Goal: Task Accomplishment & Management: Complete application form

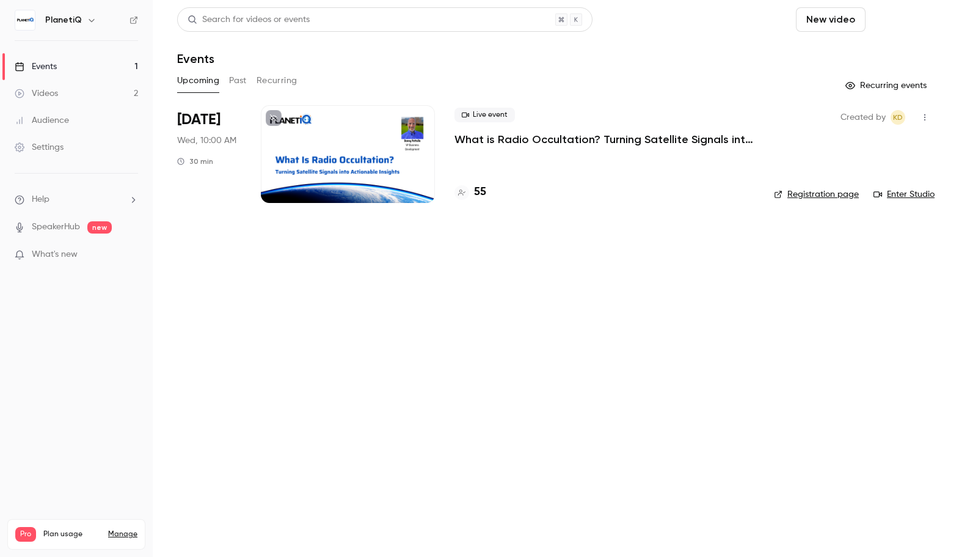
click at [900, 26] on button "Schedule" at bounding box center [903, 19] width 64 height 24
click at [859, 56] on div "One time event" at bounding box center [877, 53] width 93 height 12
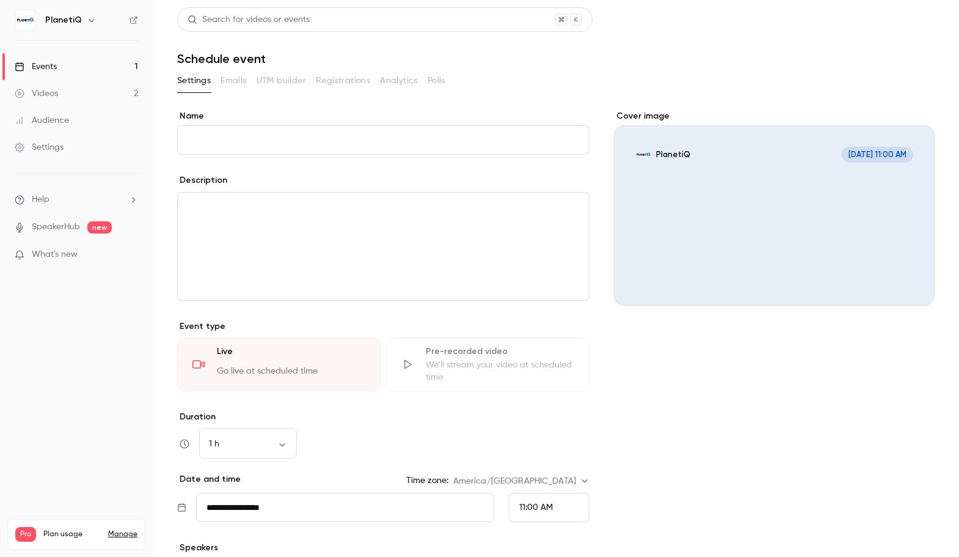
click at [246, 145] on input "Name" at bounding box center [383, 139] width 412 height 29
click at [257, 144] on input "Name" at bounding box center [383, 139] width 412 height 29
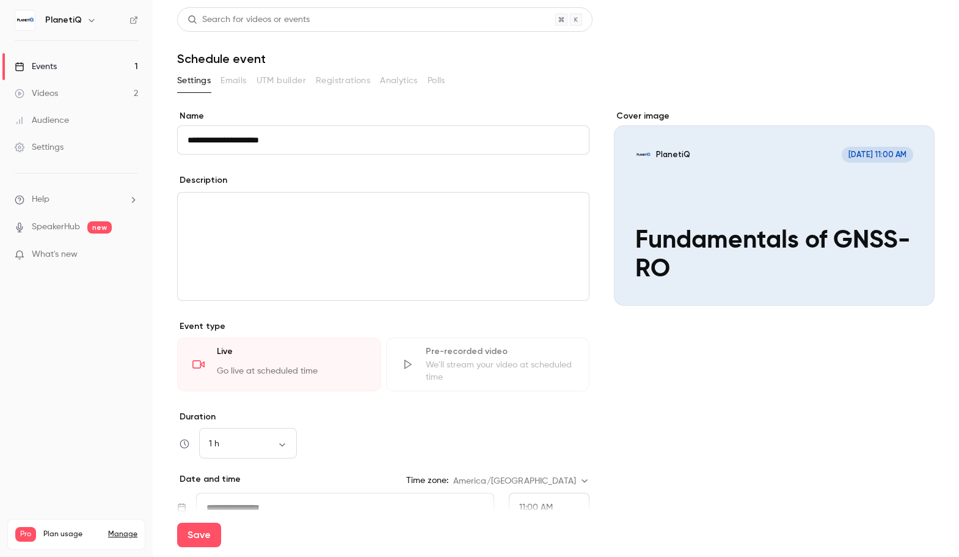
scroll to position [61, 0]
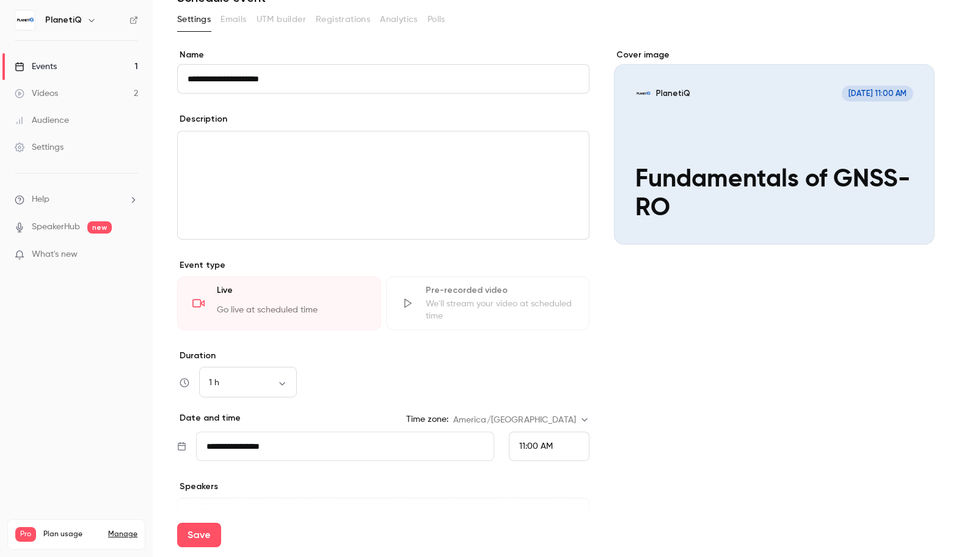
type input "**********"
click at [536, 445] on span "11:00 AM" at bounding box center [536, 446] width 34 height 9
click at [526, 310] on div "10:00 AM" at bounding box center [544, 316] width 60 height 13
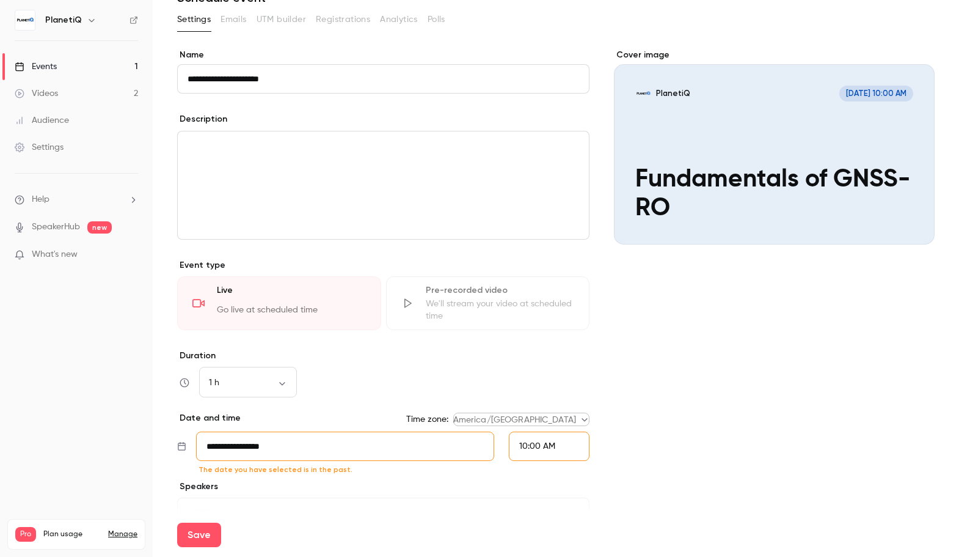
scroll to position [0, 0]
click at [224, 444] on input "**********" at bounding box center [345, 445] width 298 height 29
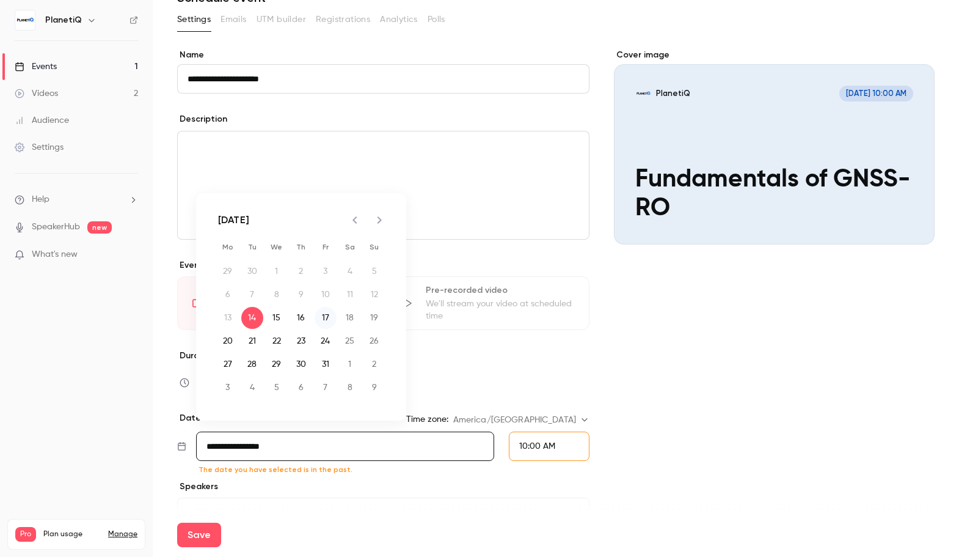
click at [331, 317] on button "17" at bounding box center [326, 318] width 22 height 22
type input "**********"
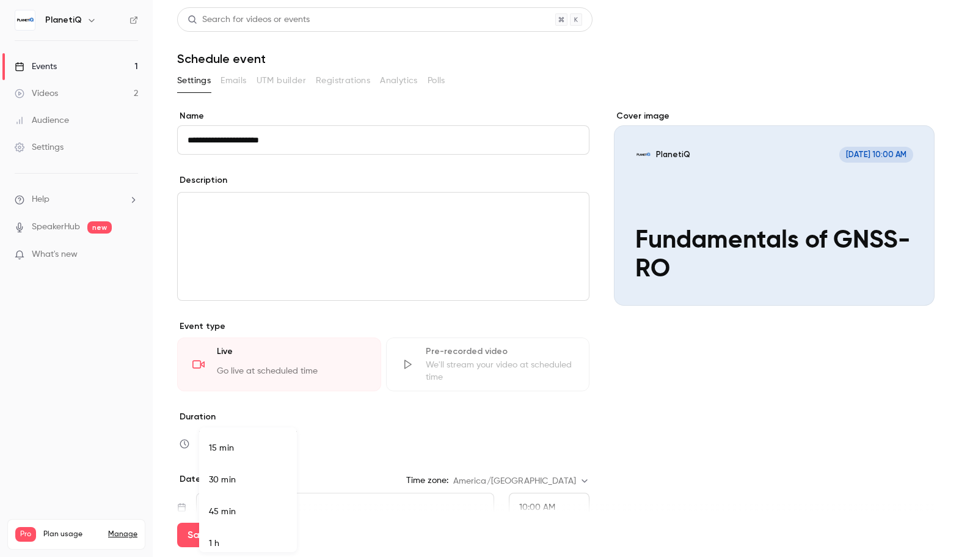
click at [264, 448] on body "**********" at bounding box center [479, 278] width 959 height 557
click at [249, 468] on li "30 min" at bounding box center [248, 472] width 98 height 32
type input "**"
click at [202, 86] on button "Settings" at bounding box center [194, 81] width 34 height 20
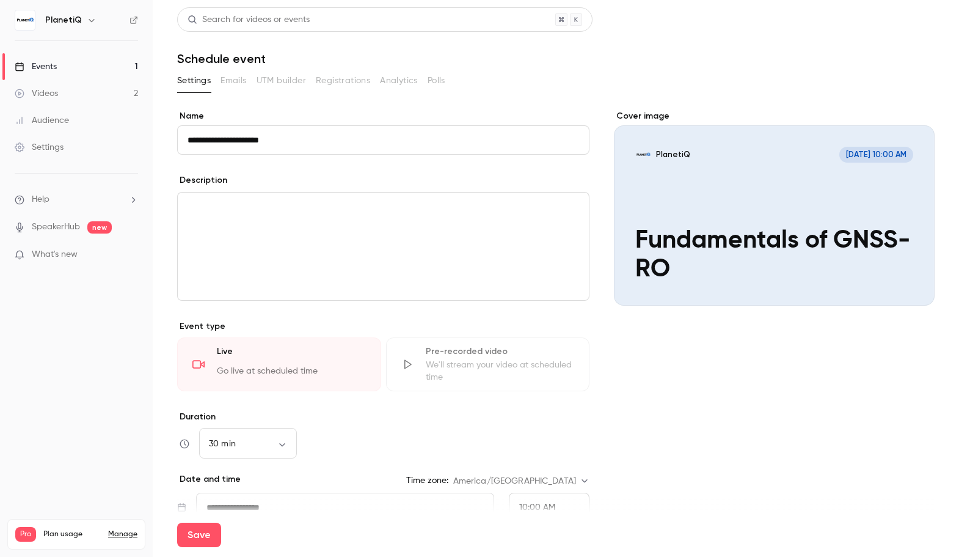
scroll to position [150, 0]
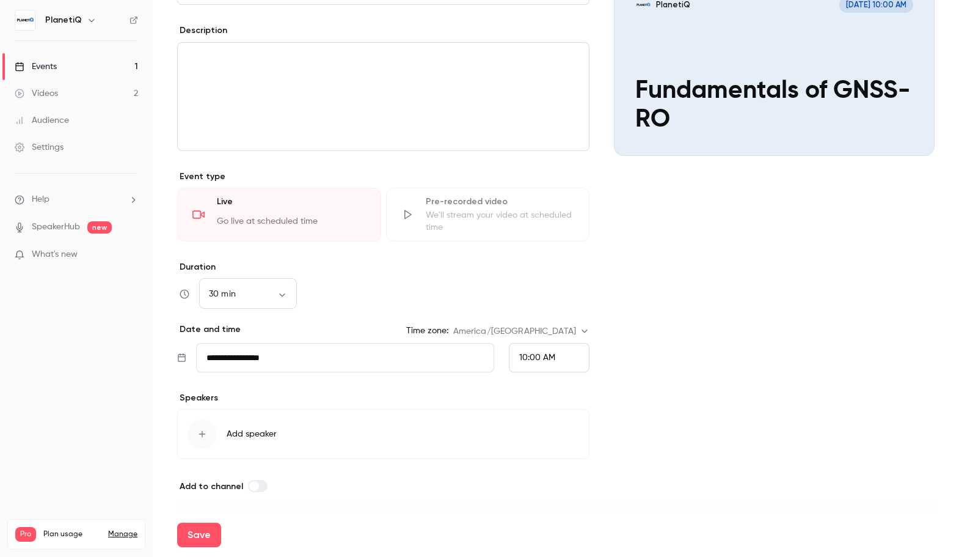
click at [274, 434] on span "Add speaker" at bounding box center [252, 434] width 50 height 12
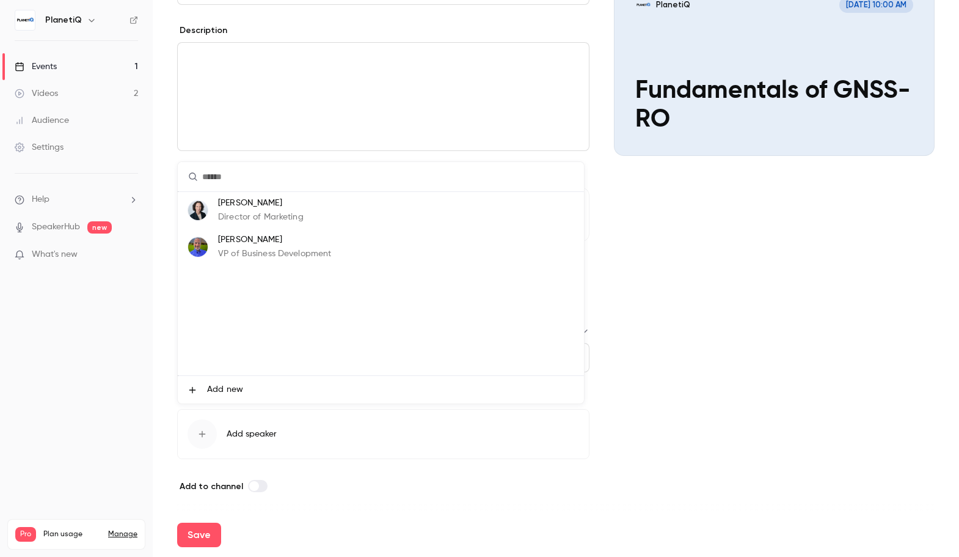
click at [262, 212] on p "Director of Marketing" at bounding box center [261, 217] width 86 height 13
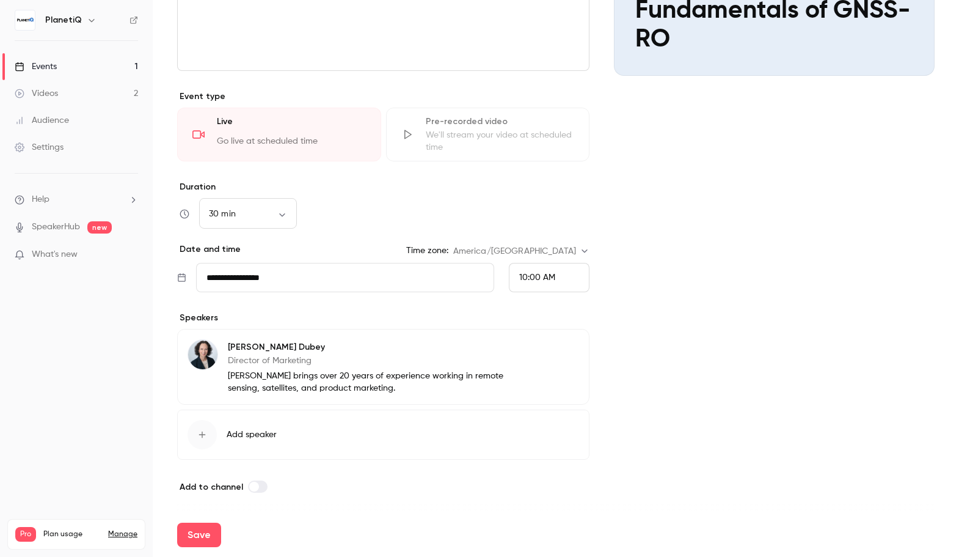
scroll to position [230, 0]
click at [276, 431] on span "Add speaker" at bounding box center [252, 434] width 50 height 12
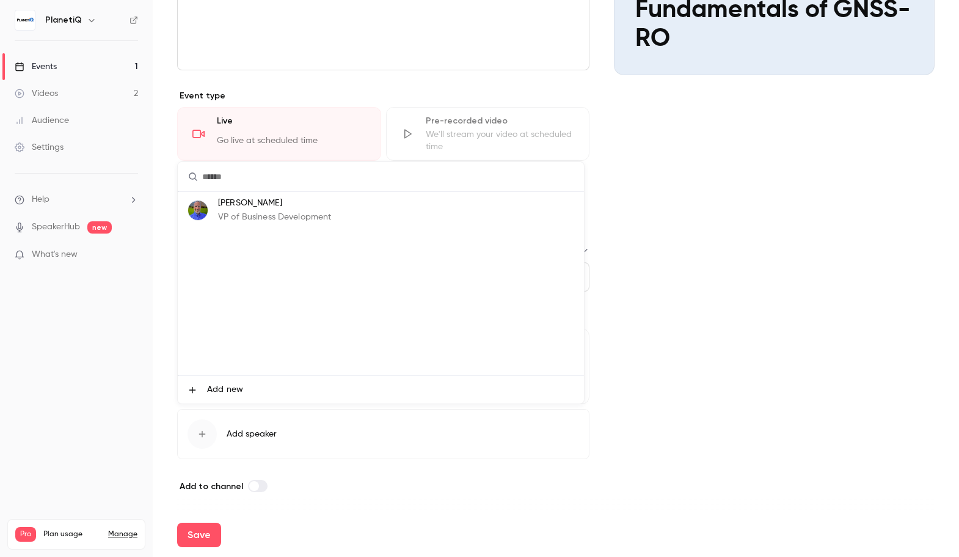
click at [236, 393] on span "Add new" at bounding box center [225, 389] width 36 height 13
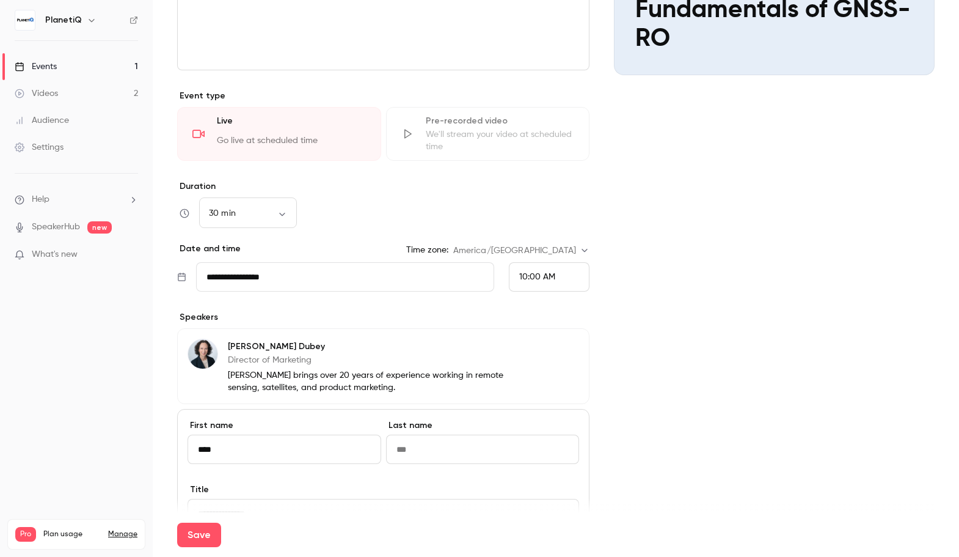
type input "***"
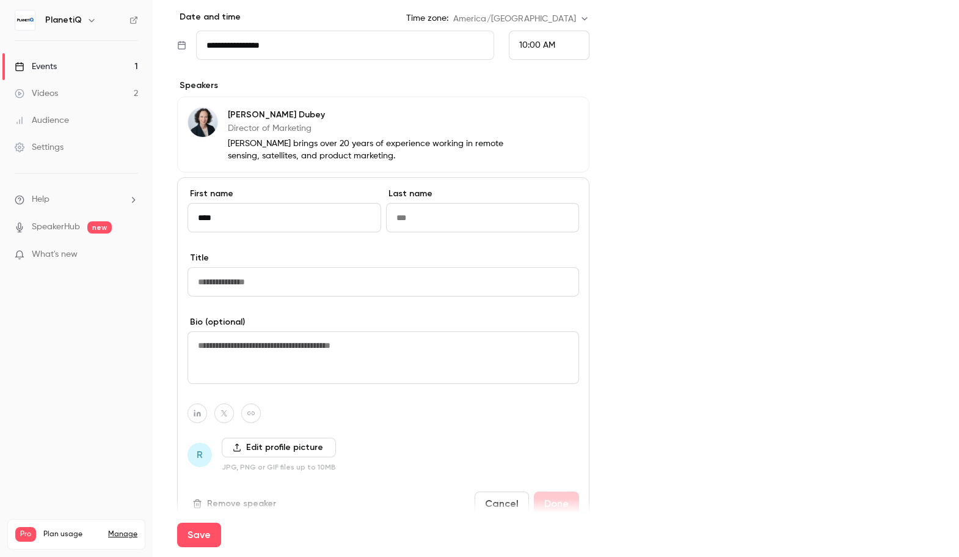
scroll to position [346, 0]
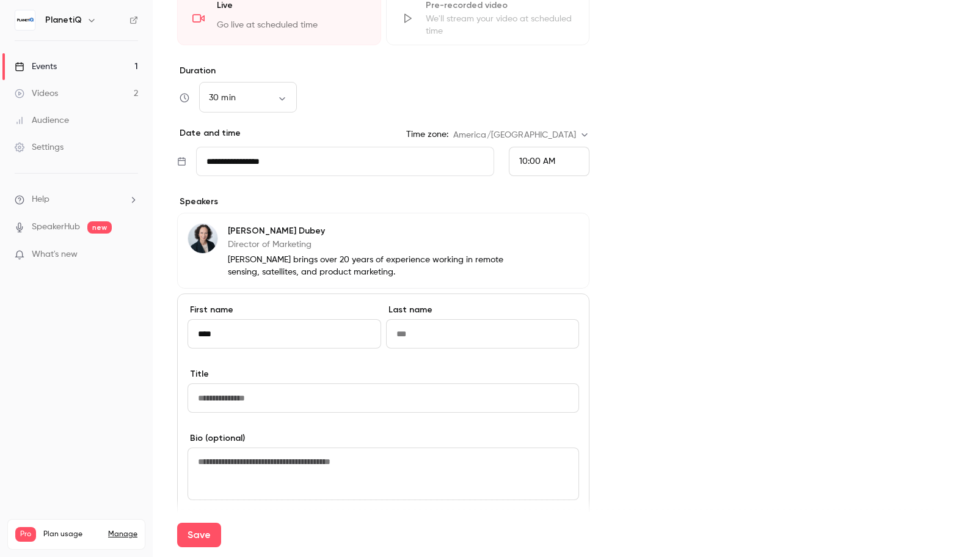
click at [335, 459] on textarea at bounding box center [384, 473] width 392 height 53
paste textarea "**********"
type textarea "**********"
click at [429, 331] on input at bounding box center [483, 333] width 194 height 29
type input "*********"
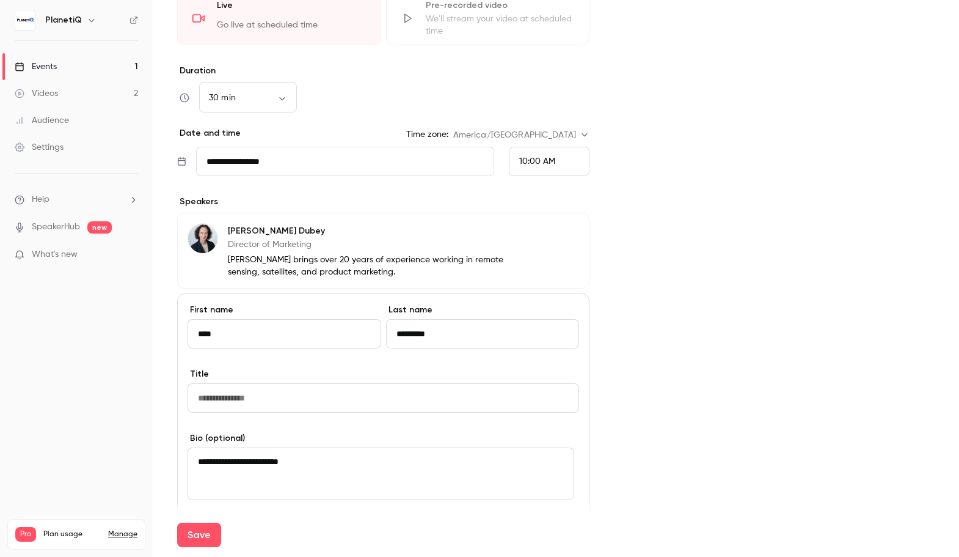
drag, startPoint x: 318, startPoint y: 456, endPoint x: 194, endPoint y: 454, distance: 124.0
click at [194, 454] on textarea "**********" at bounding box center [381, 473] width 387 height 53
click at [261, 395] on input at bounding box center [384, 397] width 392 height 29
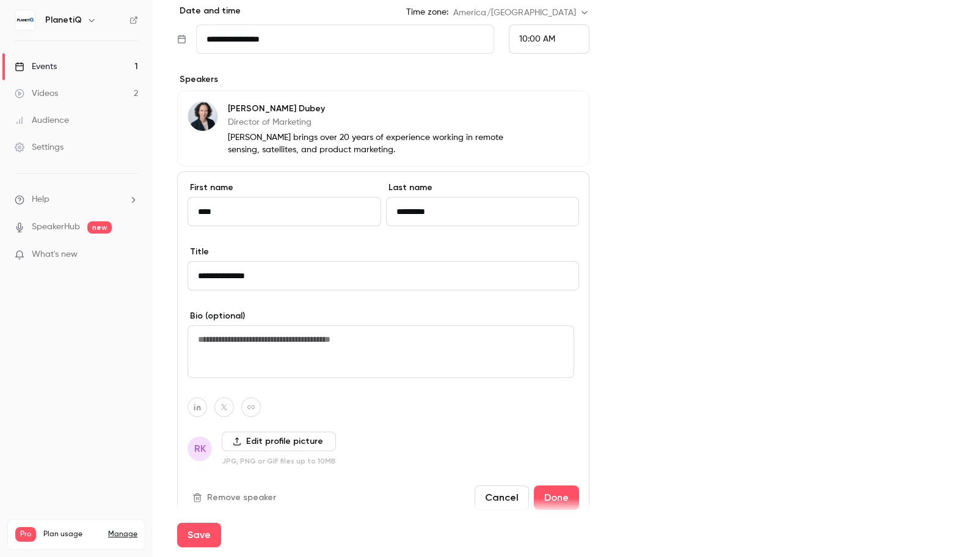
type input "**********"
click at [331, 341] on textarea at bounding box center [381, 351] width 387 height 53
paste textarea "**********"
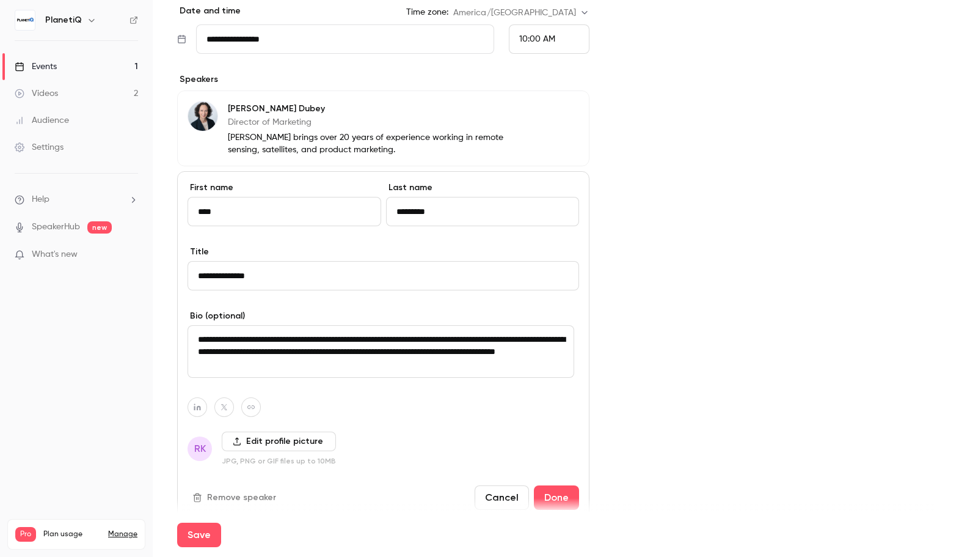
click at [279, 339] on textarea "**********" at bounding box center [381, 351] width 387 height 53
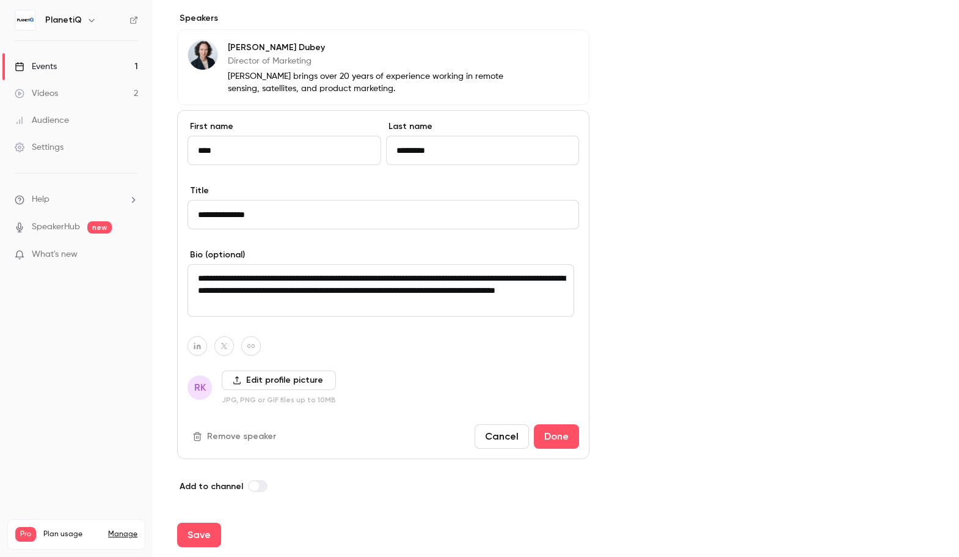
type textarea "**********"
click at [278, 379] on label "Edit profile picture" at bounding box center [279, 380] width 114 height 20
click at [0, 0] on input "Edit profile picture" at bounding box center [0, 0] width 0 height 0
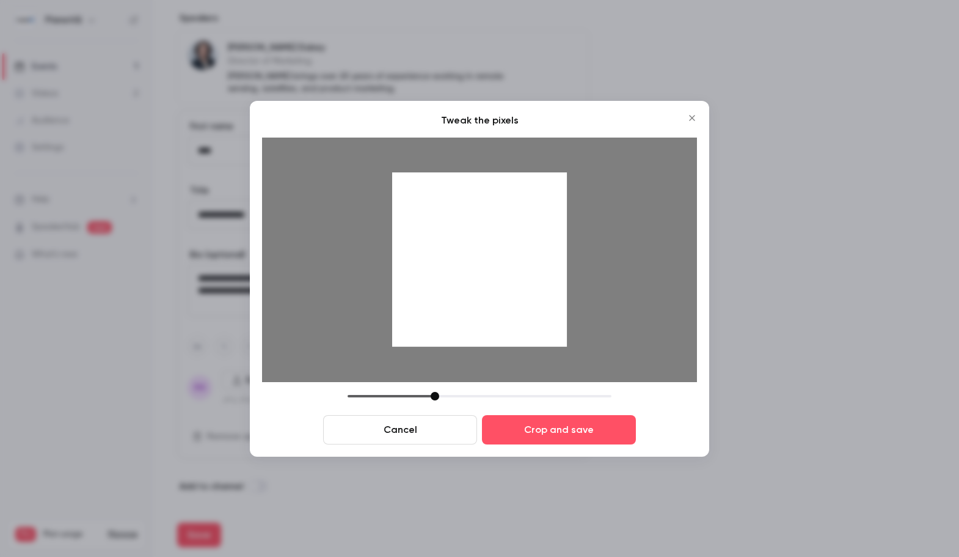
drag, startPoint x: 528, startPoint y: 309, endPoint x: 529, endPoint y: 337, distance: 28.1
click at [529, 337] on div at bounding box center [479, 259] width 175 height 175
drag, startPoint x: 436, startPoint y: 398, endPoint x: 466, endPoint y: 396, distance: 30.0
click at [466, 396] on div at bounding box center [465, 396] width 9 height 9
drag, startPoint x: 473, startPoint y: 289, endPoint x: 470, endPoint y: 309, distance: 20.4
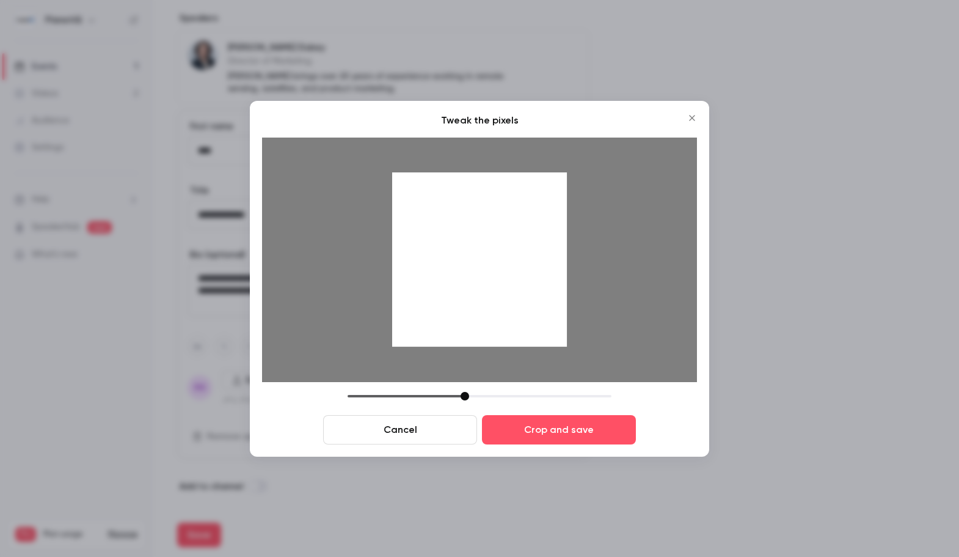
click at [470, 309] on div at bounding box center [479, 259] width 175 height 175
click at [522, 426] on button "Crop and save" at bounding box center [559, 429] width 154 height 29
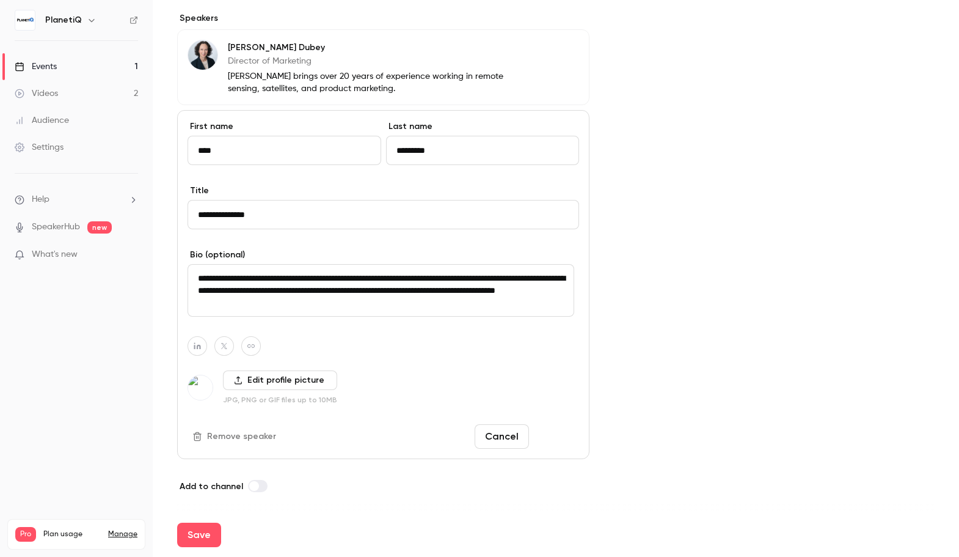
click at [553, 444] on button "Done" at bounding box center [556, 436] width 45 height 24
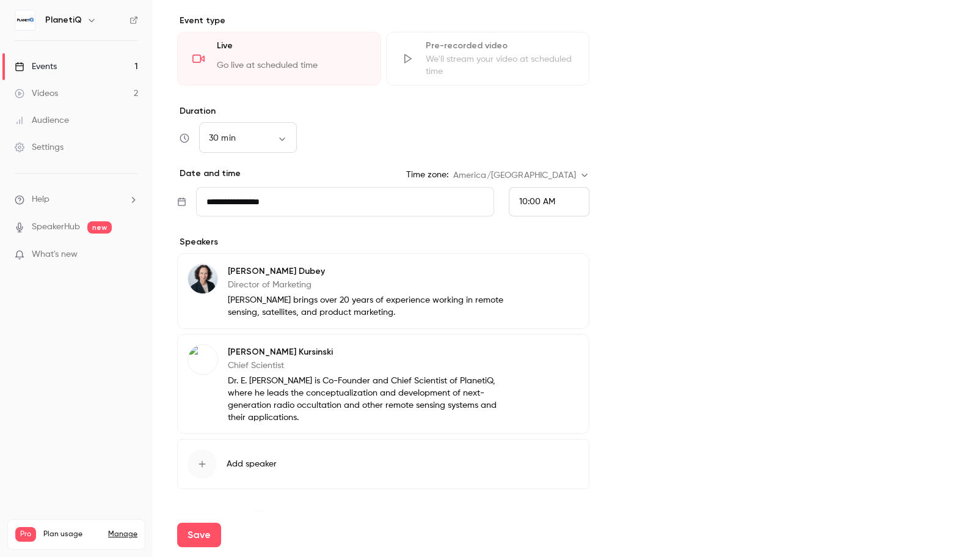
scroll to position [335, 0]
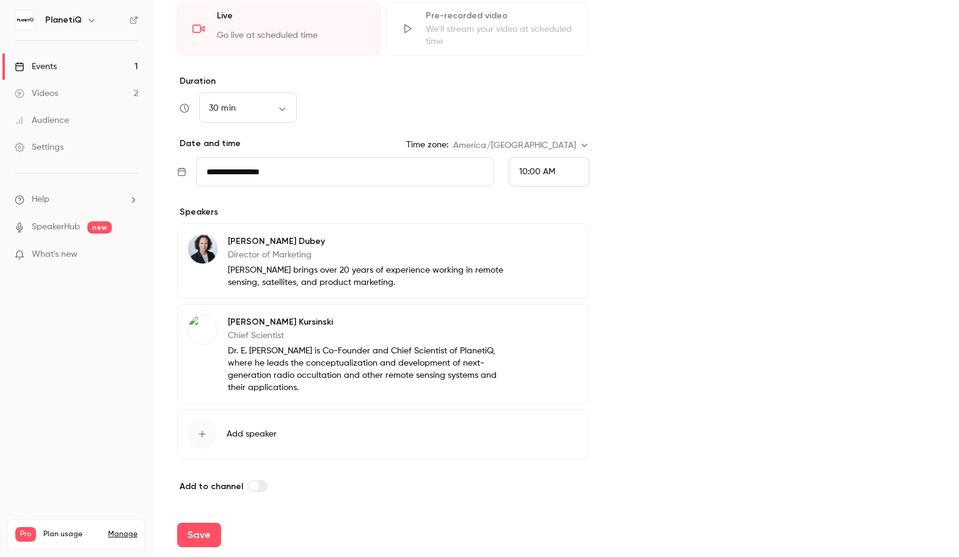
click at [553, 244] on button "Edit" at bounding box center [557, 243] width 45 height 20
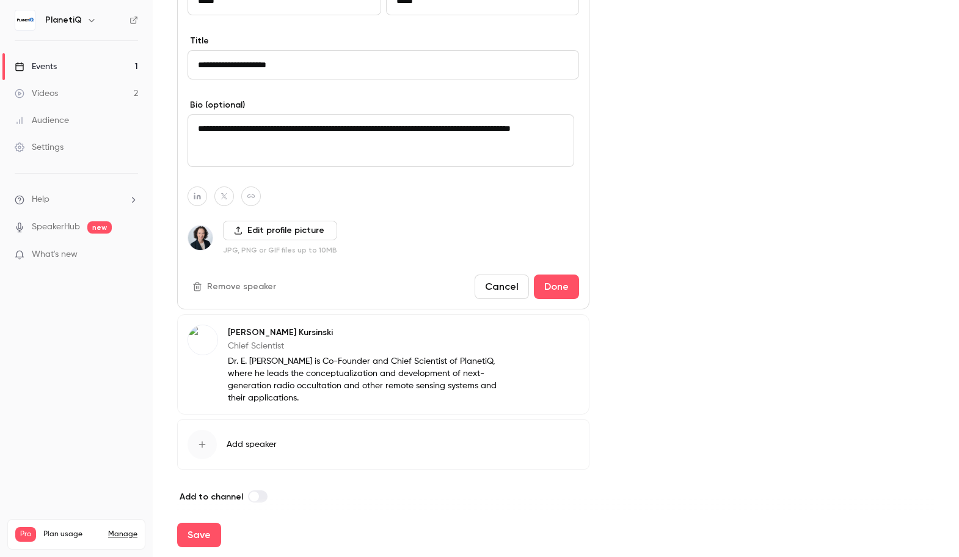
scroll to position [608, 0]
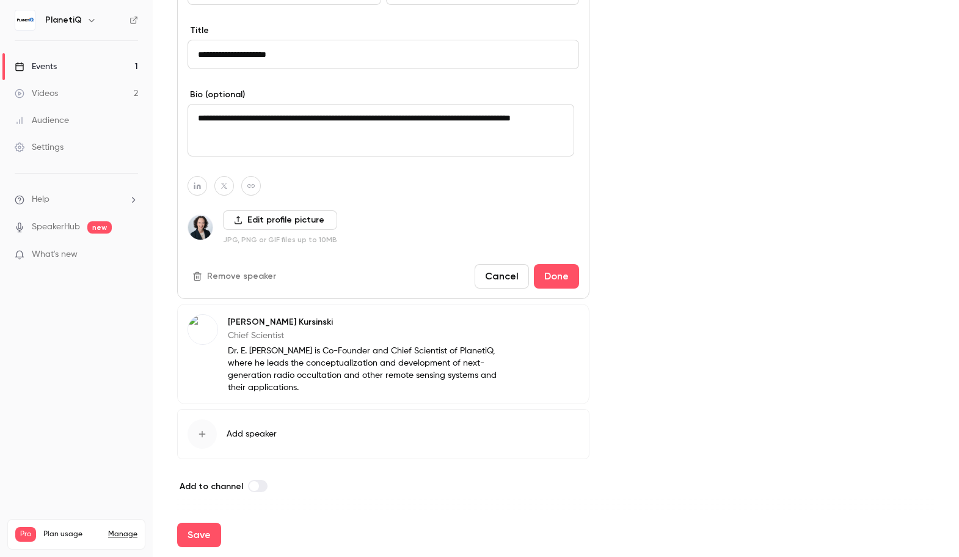
click at [221, 278] on button "Remove speaker" at bounding box center [236, 276] width 96 height 20
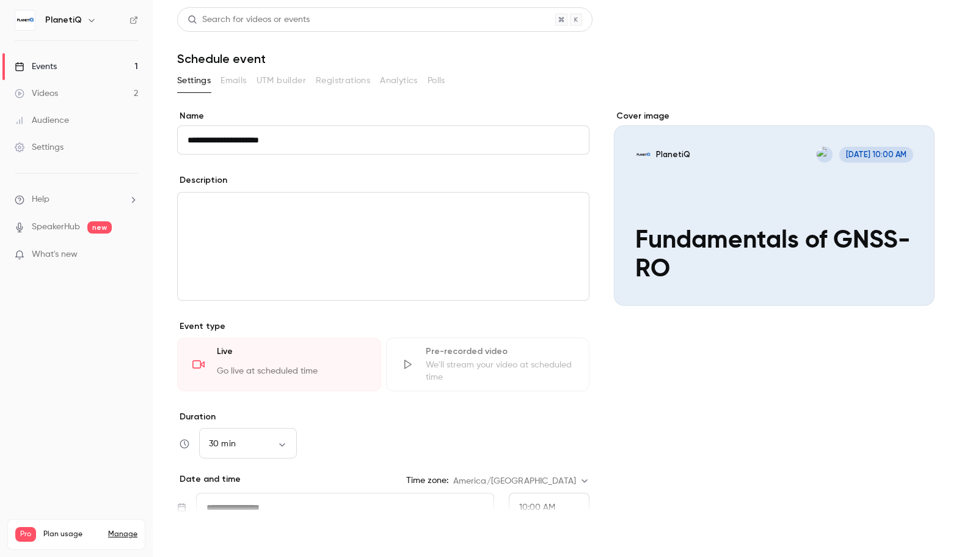
scroll to position [122, 0]
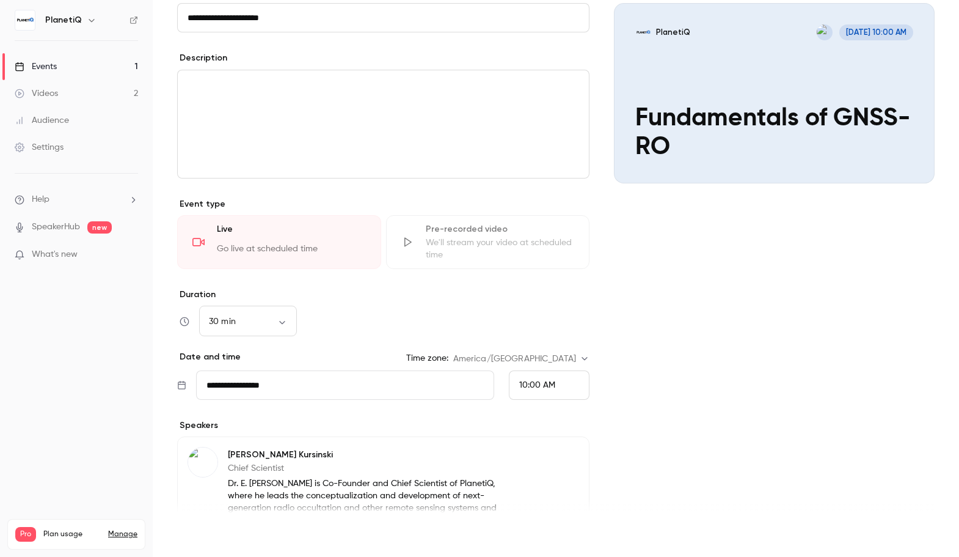
click at [197, 538] on button "Save" at bounding box center [199, 534] width 44 height 24
type input "**"
type input "**********"
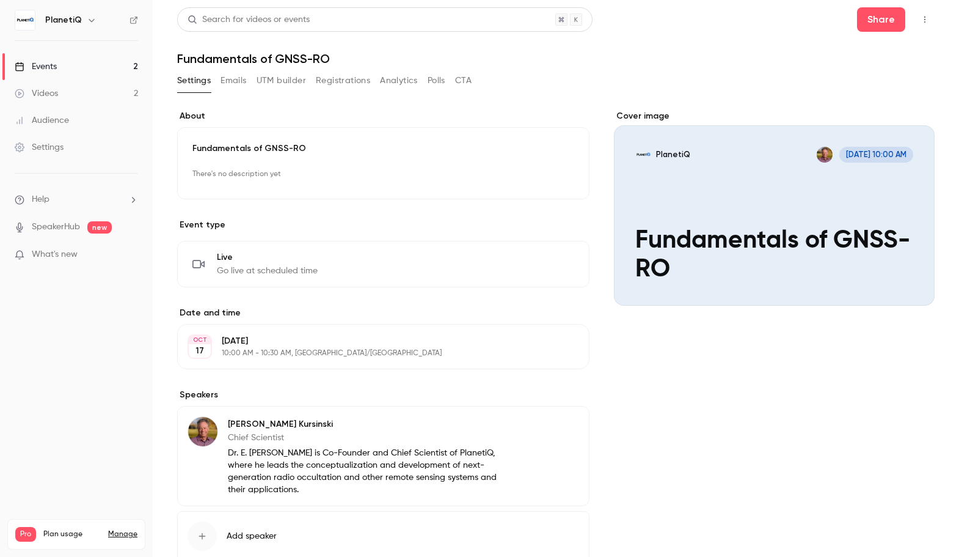
click at [58, 62] on link "Events 2" at bounding box center [76, 66] width 153 height 27
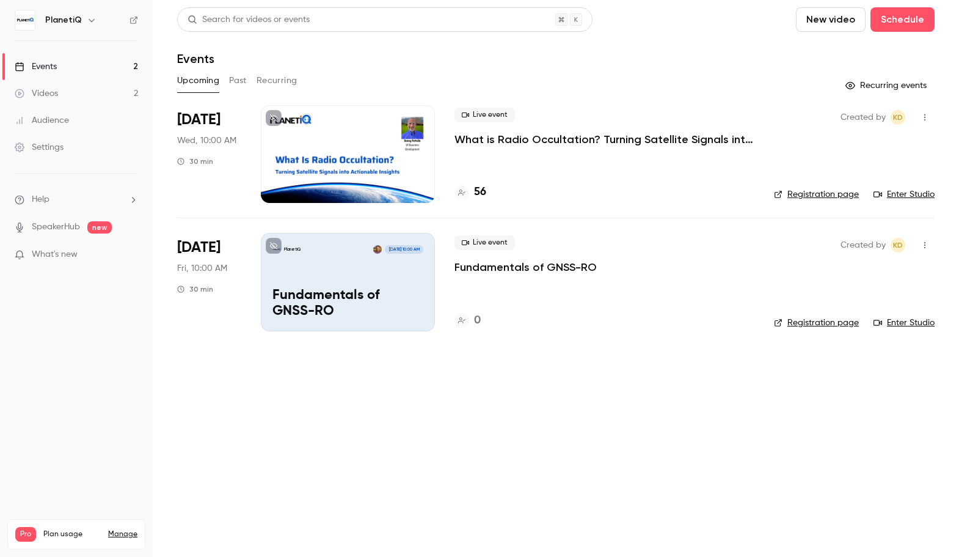
click at [896, 320] on link "Enter Studio" at bounding box center [904, 322] width 61 height 12
click at [407, 298] on p "Fundamentals of GNSS-RO" at bounding box center [347, 304] width 151 height 32
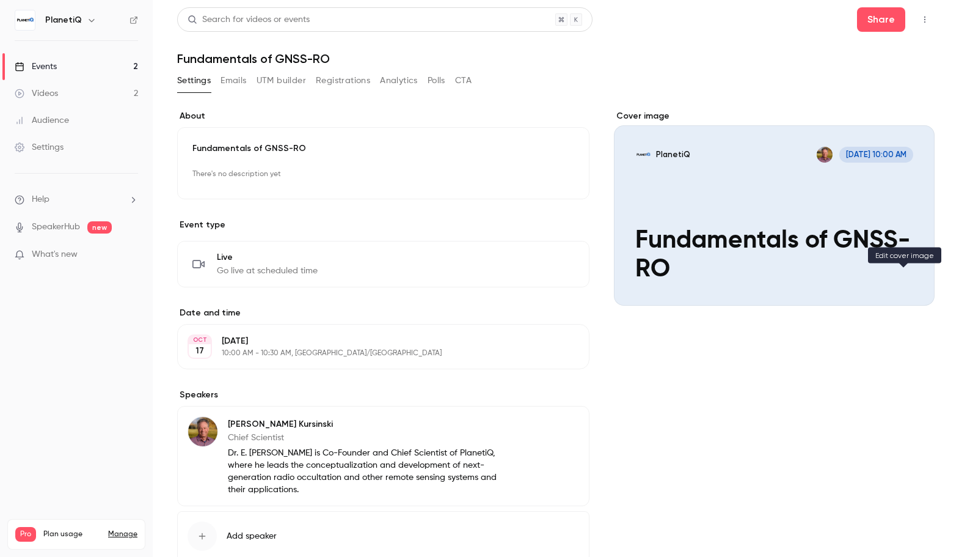
click at [900, 287] on button "PlanetiQ [DATE] 10:00 AM Fundamentals of GNSS-RO" at bounding box center [912, 283] width 24 height 24
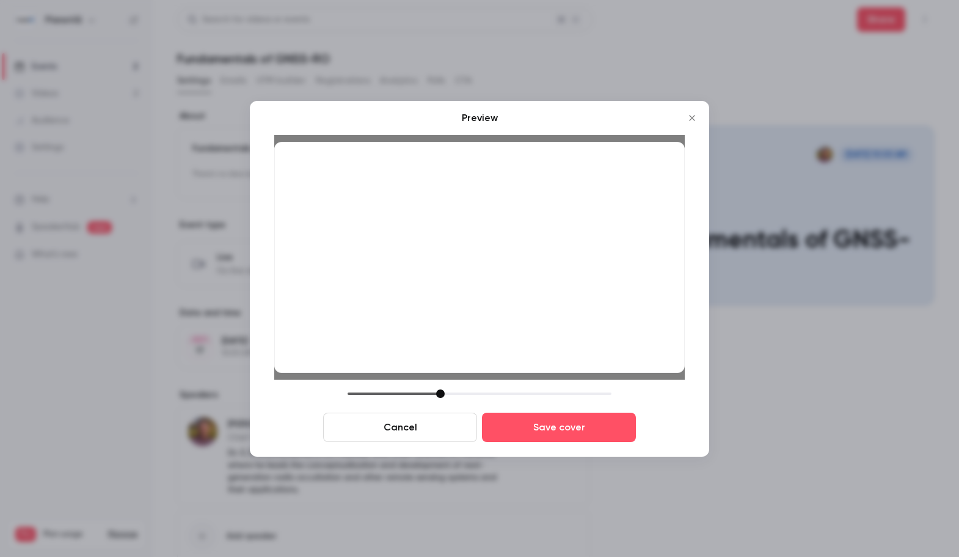
click at [439, 393] on div at bounding box center [440, 393] width 9 height 9
click at [438, 391] on div at bounding box center [437, 393] width 9 height 9
click at [525, 420] on button "Save cover" at bounding box center [559, 426] width 154 height 29
click at [544, 431] on button "Save cover" at bounding box center [559, 426] width 154 height 29
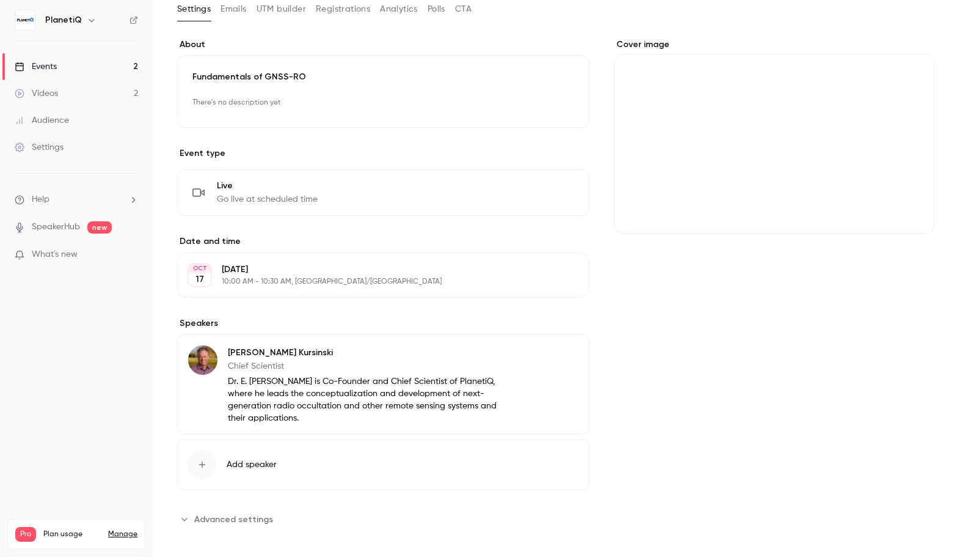
scroll to position [80, 0]
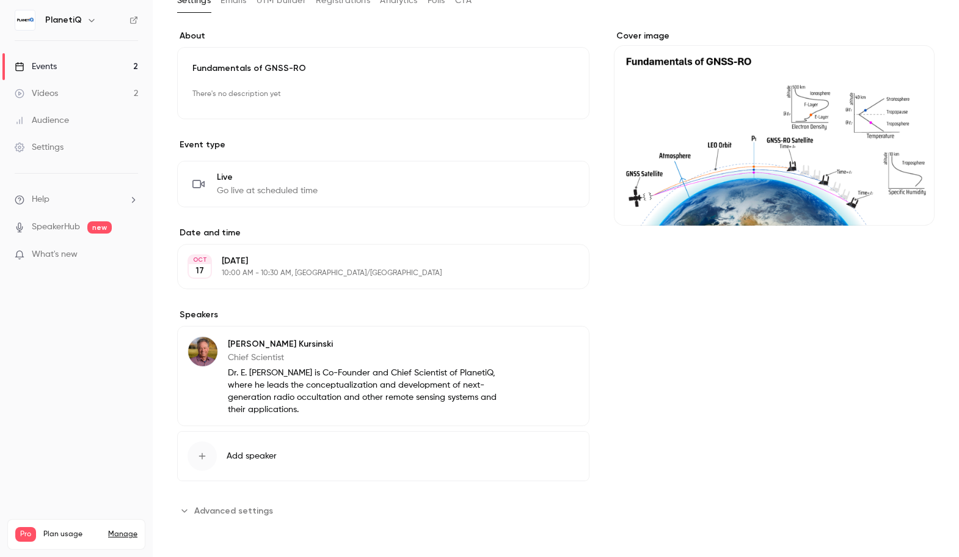
click at [258, 508] on span "Advanced settings" at bounding box center [233, 510] width 79 height 13
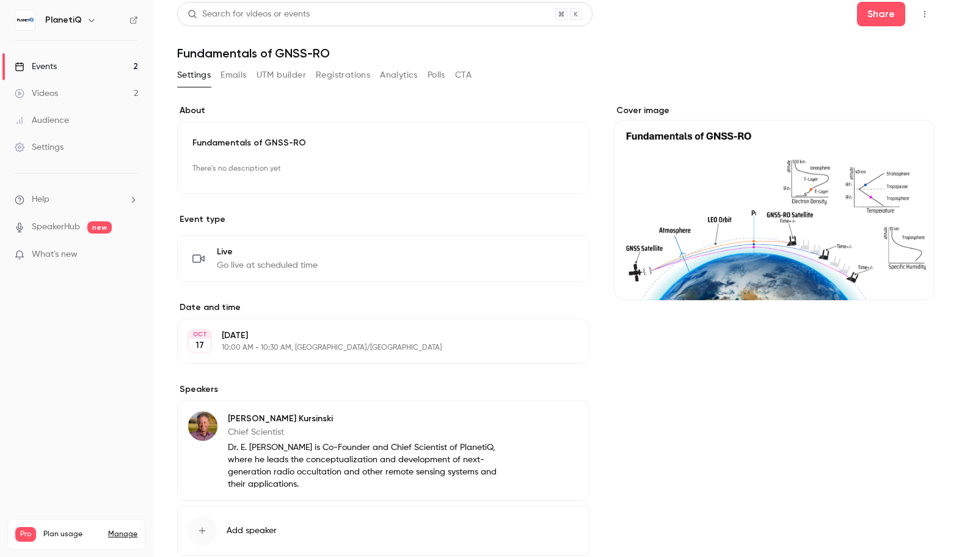
scroll to position [0, 0]
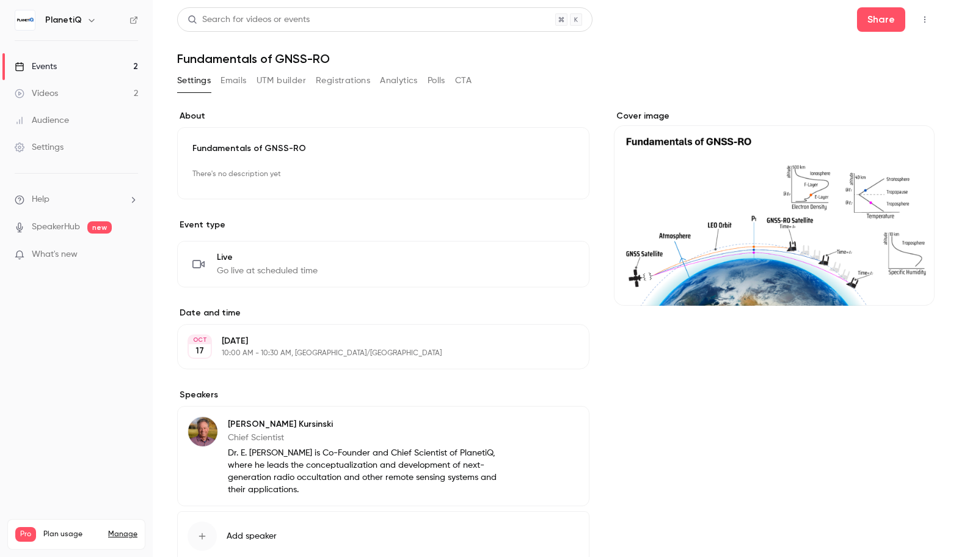
click at [64, 65] on link "Events 2" at bounding box center [76, 66] width 153 height 27
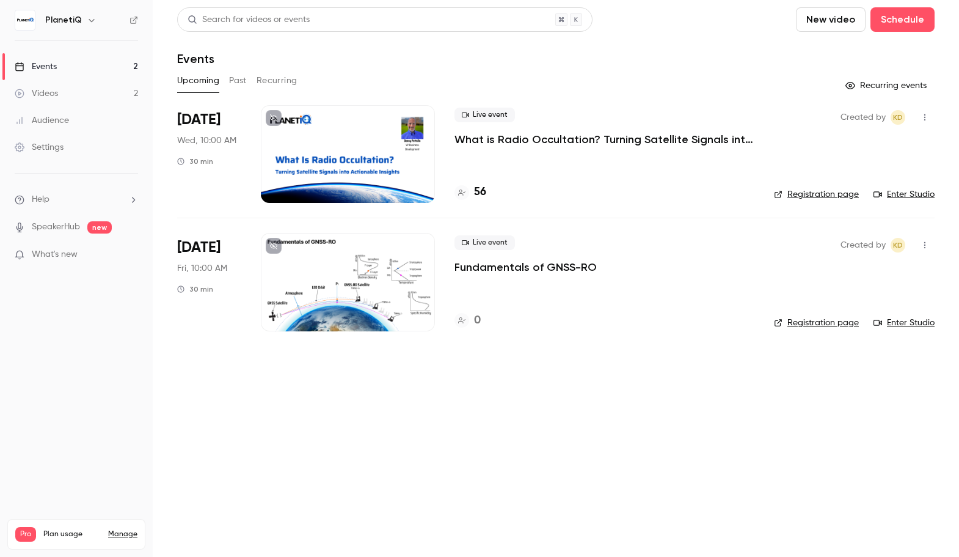
click at [406, 277] on div at bounding box center [348, 282] width 174 height 98
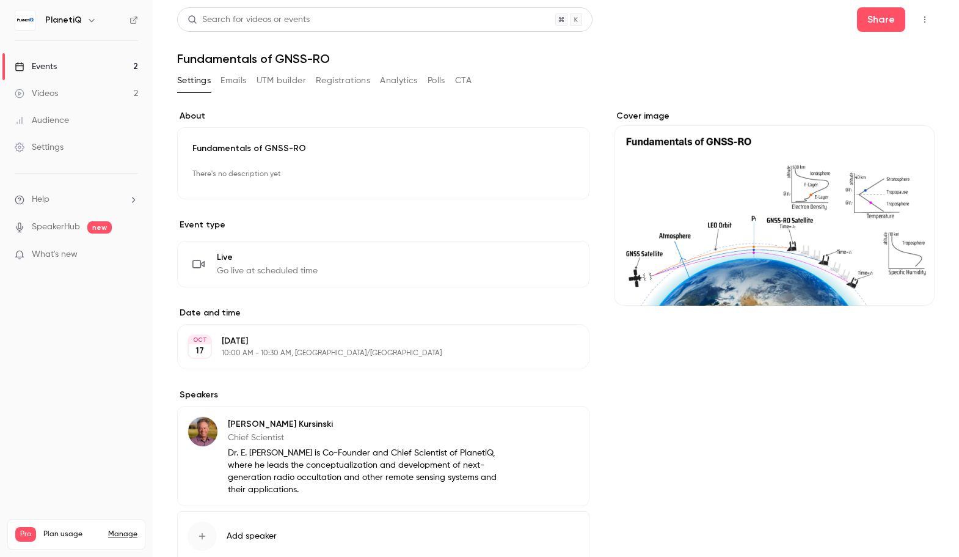
click at [270, 54] on h1 "Fundamentals of GNSS-RO" at bounding box center [556, 58] width 758 height 15
click at [297, 57] on h1 "Fundamentals of GNSS-RO" at bounding box center [556, 58] width 758 height 15
click at [108, 64] on link "Events 2" at bounding box center [76, 66] width 153 height 27
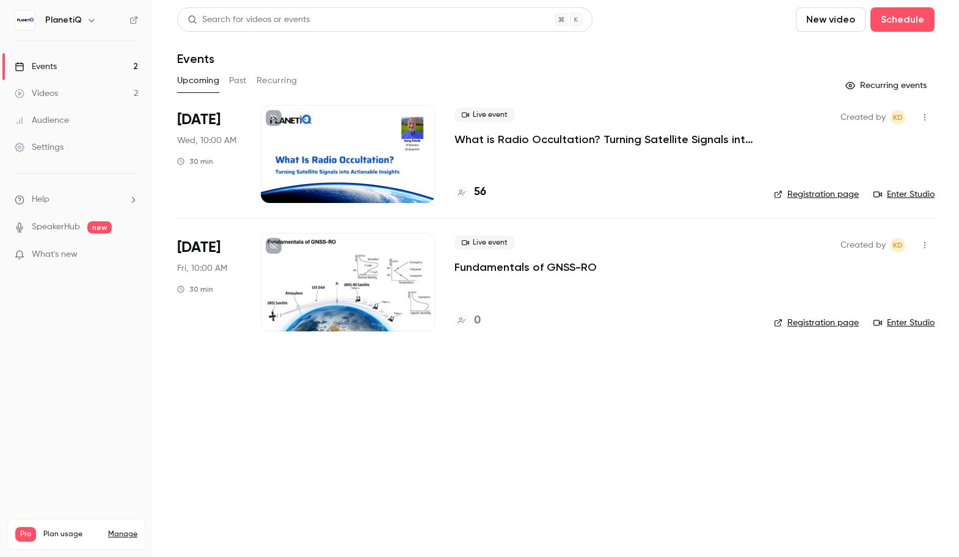
click at [929, 246] on icon "button" at bounding box center [925, 245] width 10 height 9
click at [599, 462] on div at bounding box center [479, 278] width 959 height 557
click at [46, 155] on link "Settings" at bounding box center [76, 147] width 153 height 27
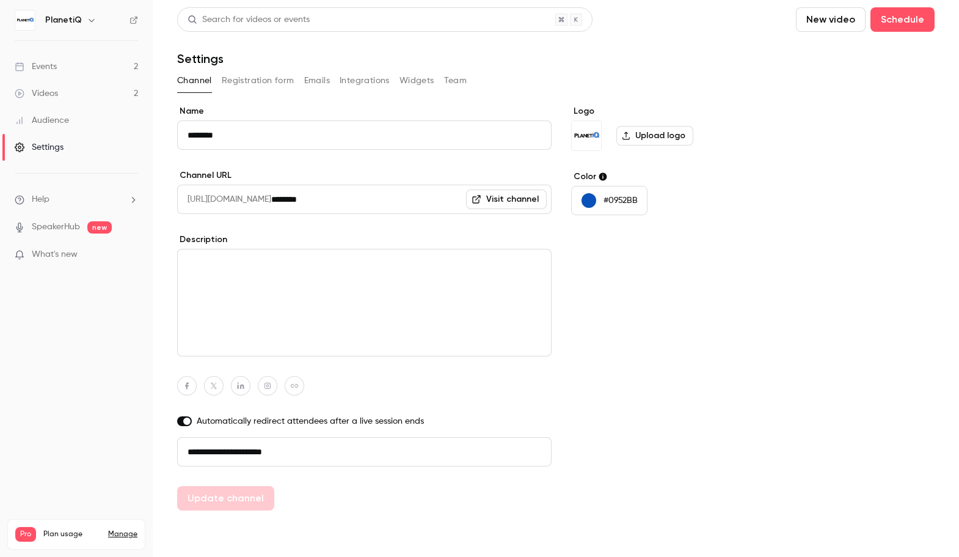
click at [80, 24] on div "PlanetiQ" at bounding box center [82, 20] width 75 height 15
click at [87, 21] on icon "button" at bounding box center [92, 20] width 10 height 10
click at [67, 295] on div at bounding box center [479, 278] width 959 height 557
click at [59, 252] on span "What's new" at bounding box center [55, 254] width 46 height 13
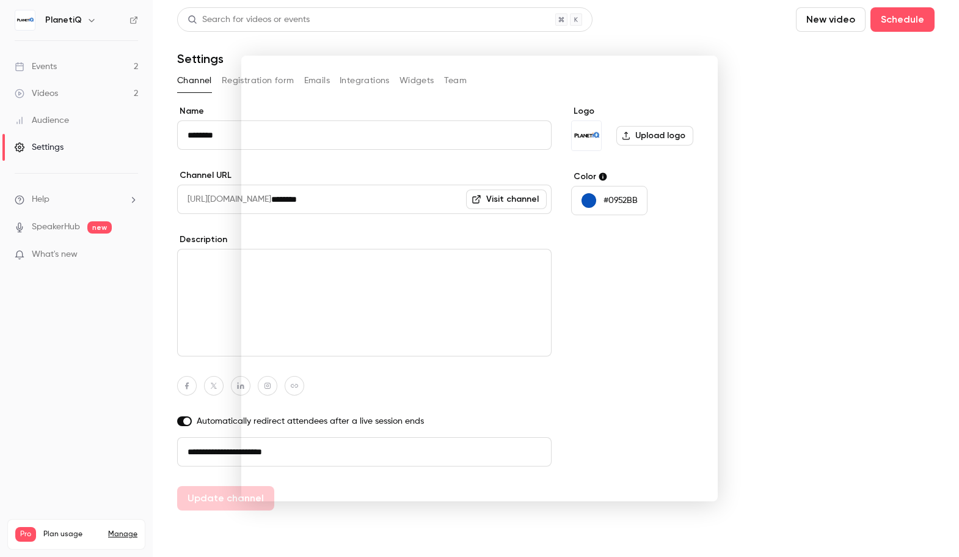
click at [59, 252] on div at bounding box center [479, 278] width 959 height 557
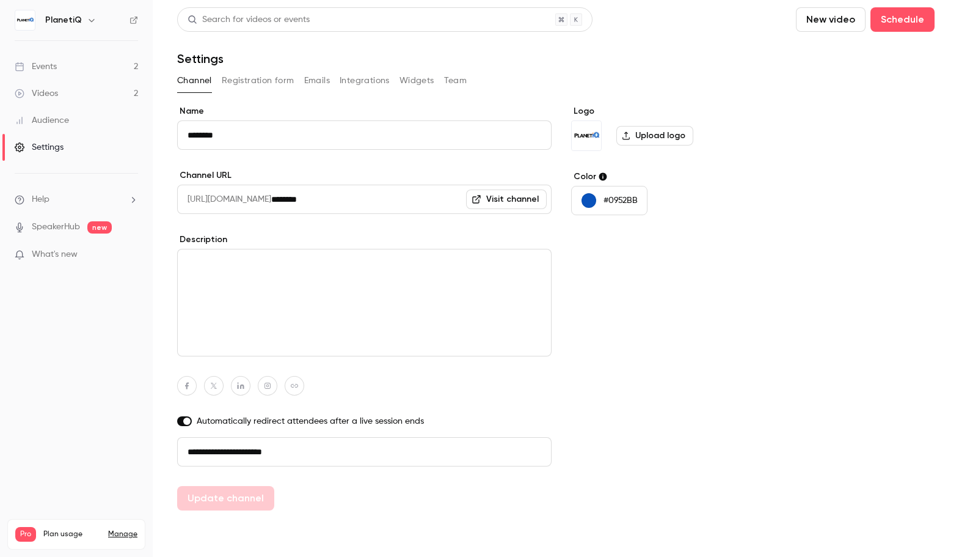
click at [45, 201] on span "Help" at bounding box center [41, 199] width 18 height 13
click at [57, 147] on div at bounding box center [479, 278] width 959 height 557
click at [123, 529] on link "Manage" at bounding box center [122, 534] width 29 height 10
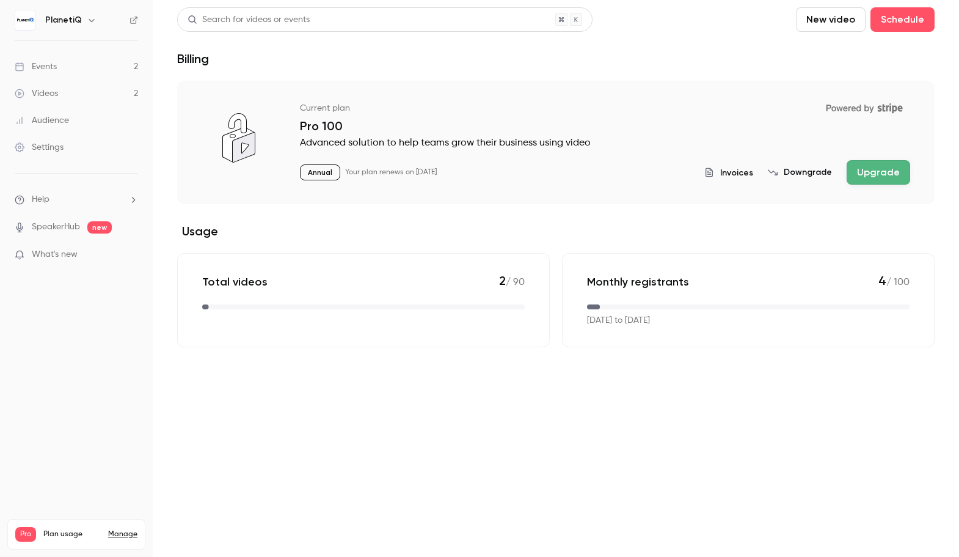
click at [77, 328] on nav "PlanetiQ Events 2 Videos 2 Audience Settings Help SpeakerHub new What's new Pro…" at bounding box center [76, 278] width 153 height 557
click at [133, 20] on icon at bounding box center [134, 20] width 9 height 9
click at [131, 200] on icon "help-dropdown-opener" at bounding box center [133, 200] width 10 height 10
click at [188, 220] on span "Help center" at bounding box center [191, 223] width 46 height 13
click at [53, 64] on div "Events" at bounding box center [36, 66] width 42 height 12
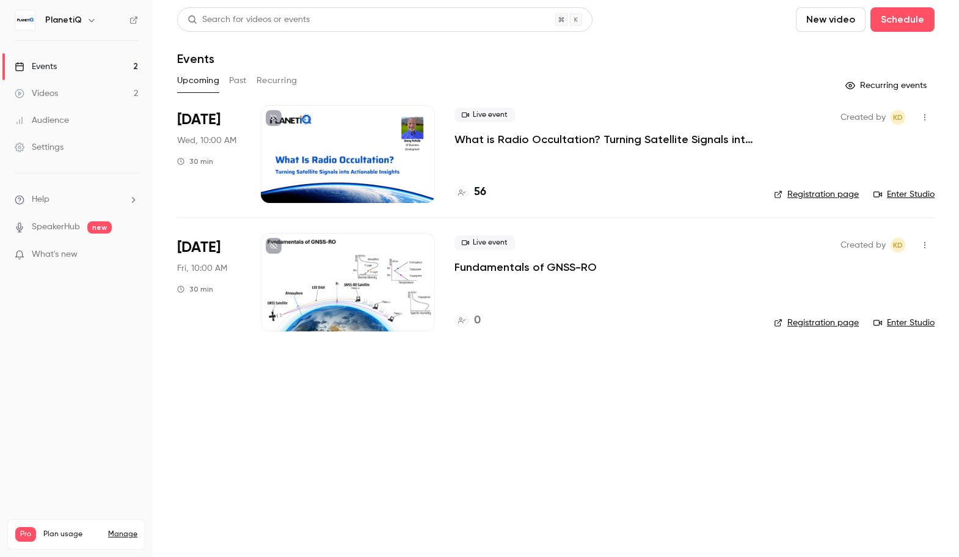
click at [389, 287] on div at bounding box center [348, 282] width 174 height 98
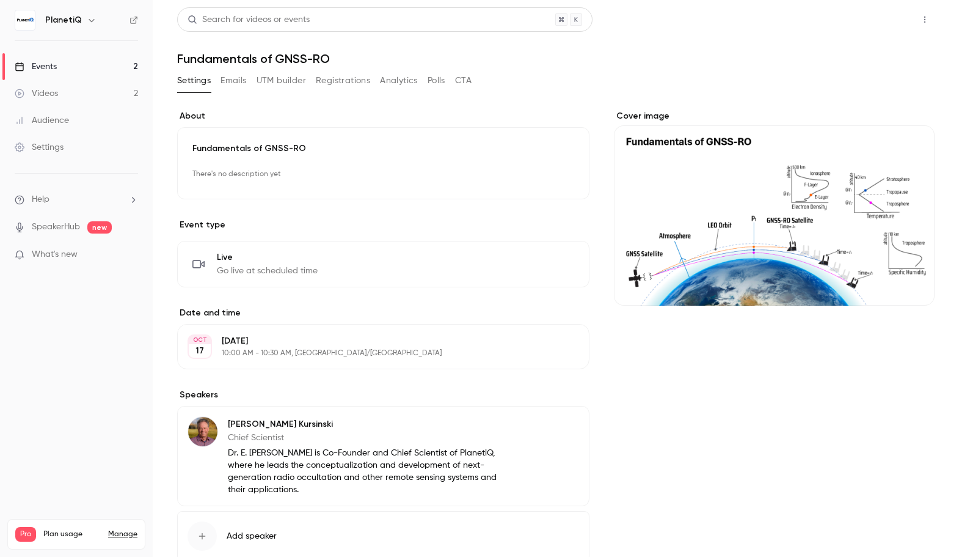
click at [859, 25] on button "Share" at bounding box center [881, 19] width 48 height 24
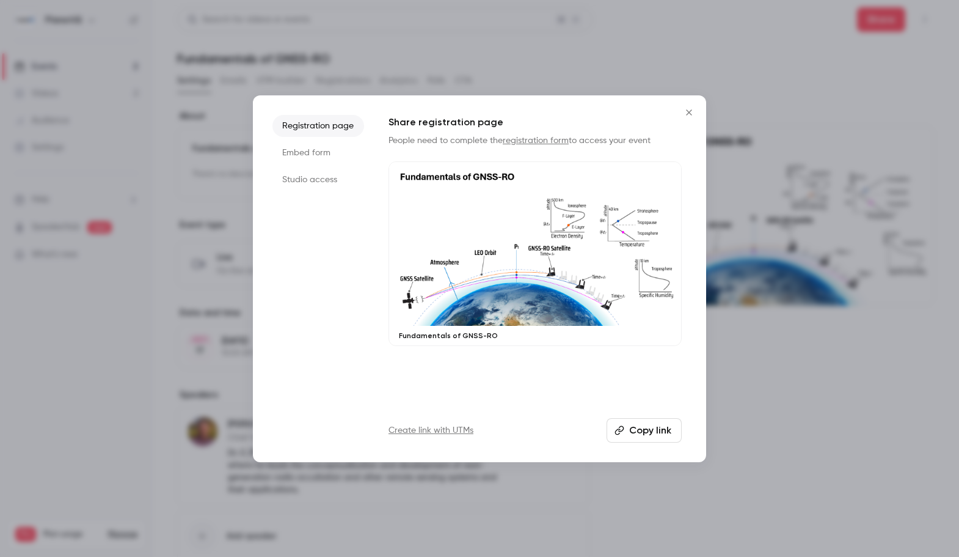
click at [330, 178] on li "Studio access" at bounding box center [318, 180] width 92 height 22
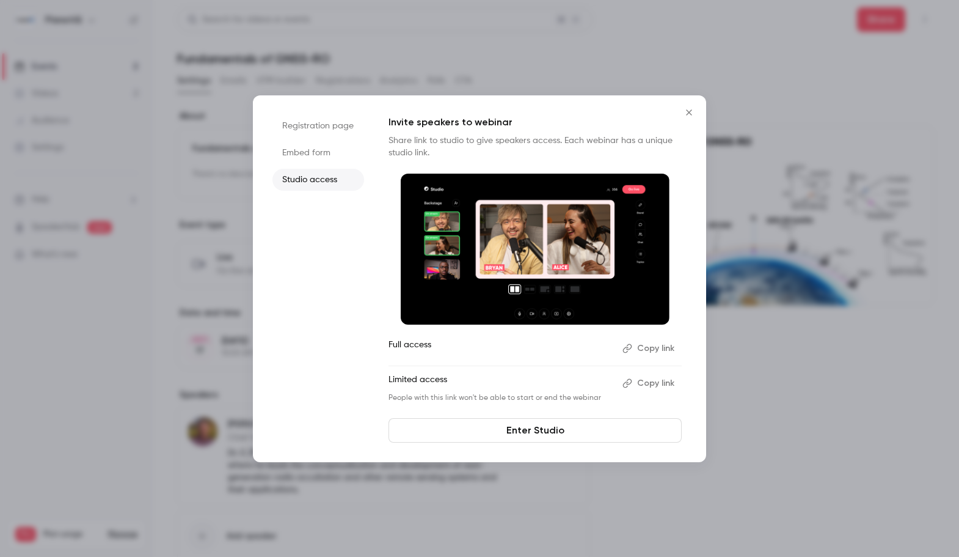
click at [664, 385] on button "Copy link" at bounding box center [650, 383] width 64 height 20
click at [690, 114] on icon "Close" at bounding box center [689, 113] width 15 height 10
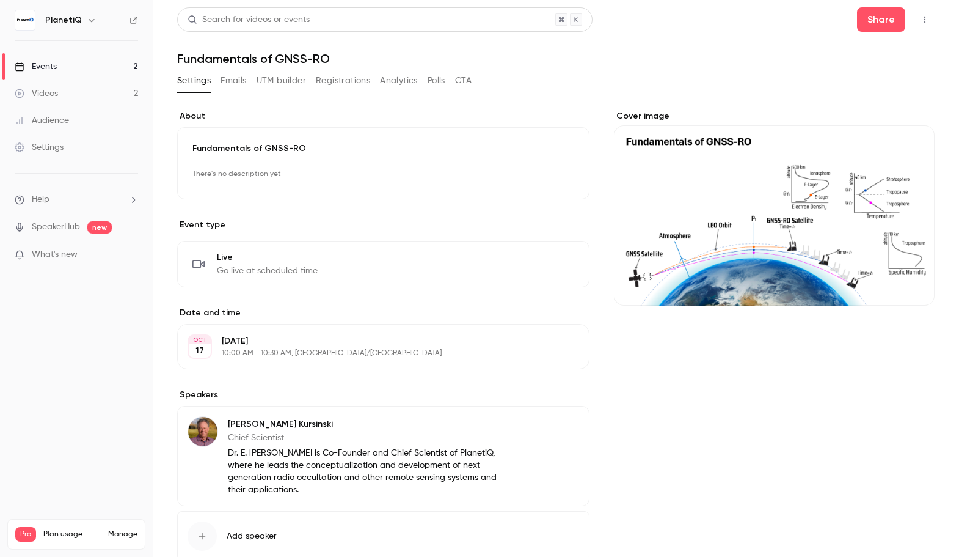
click at [62, 73] on link "Events 2" at bounding box center [76, 66] width 153 height 27
